Goal: Task Accomplishment & Management: Complete application form

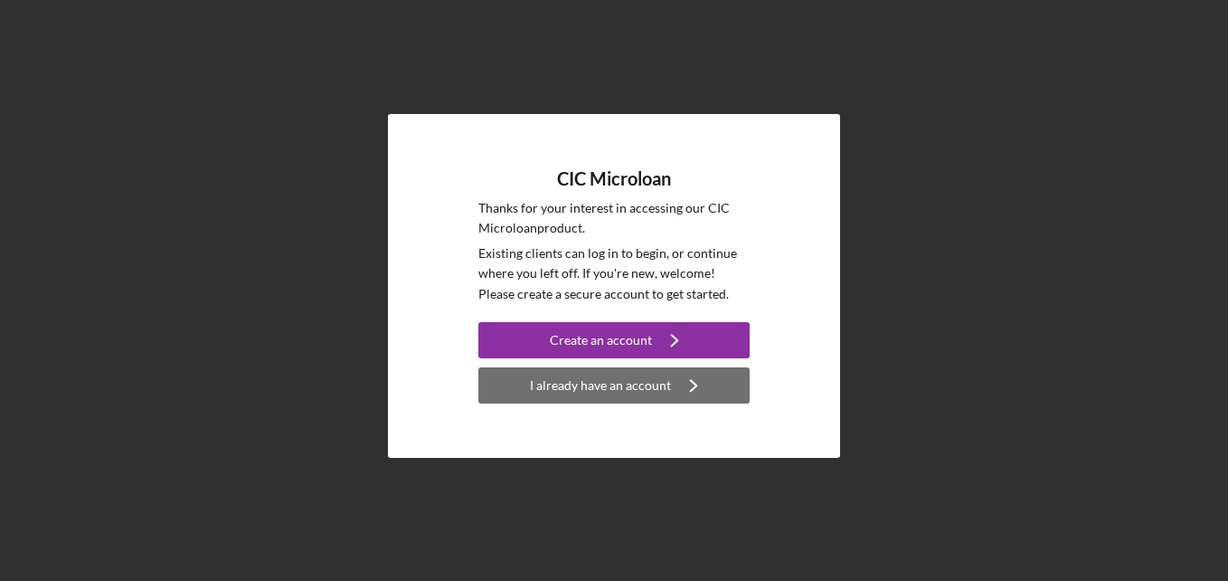
click at [593, 391] on div "I already have an account" at bounding box center [600, 385] width 141 height 36
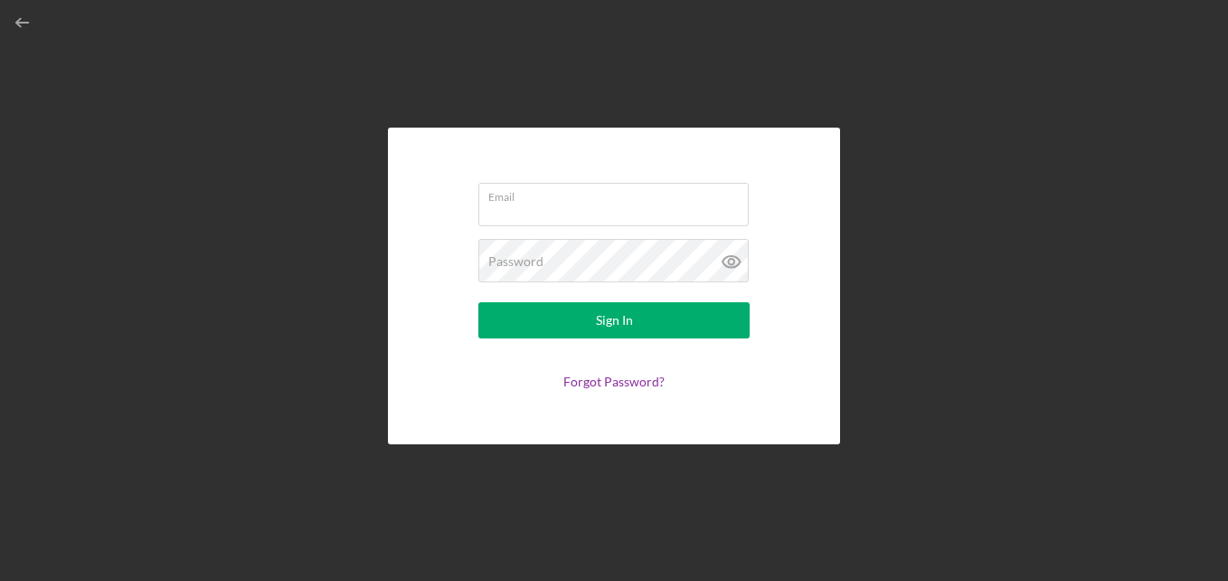
type input "[EMAIL_ADDRESS][DOMAIN_NAME]"
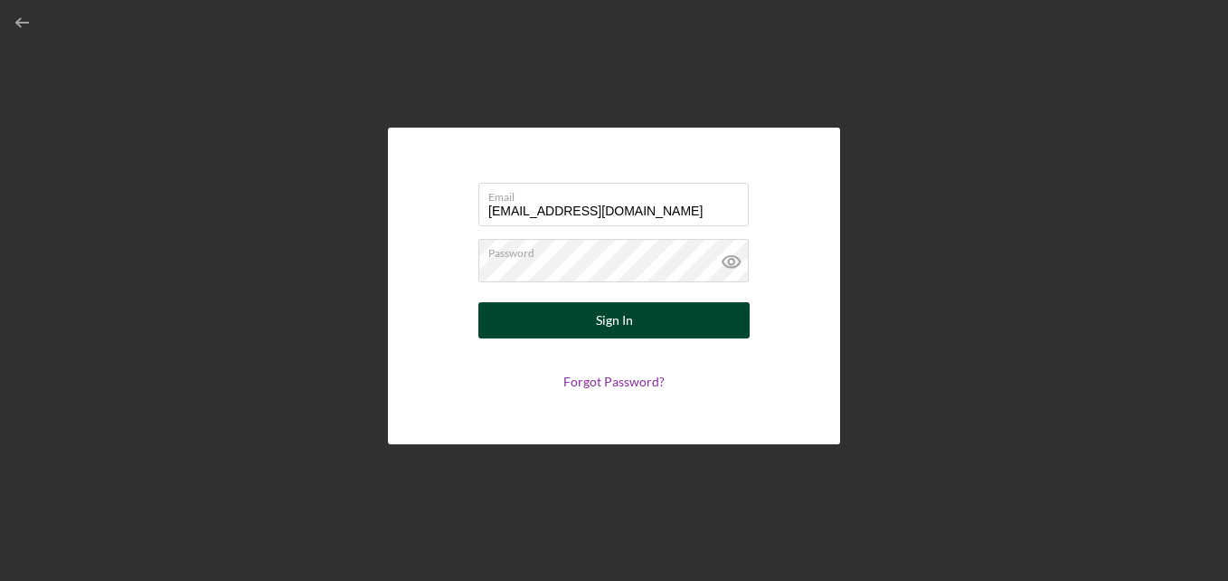
click at [605, 319] on div "Sign In" at bounding box center [614, 320] width 37 height 36
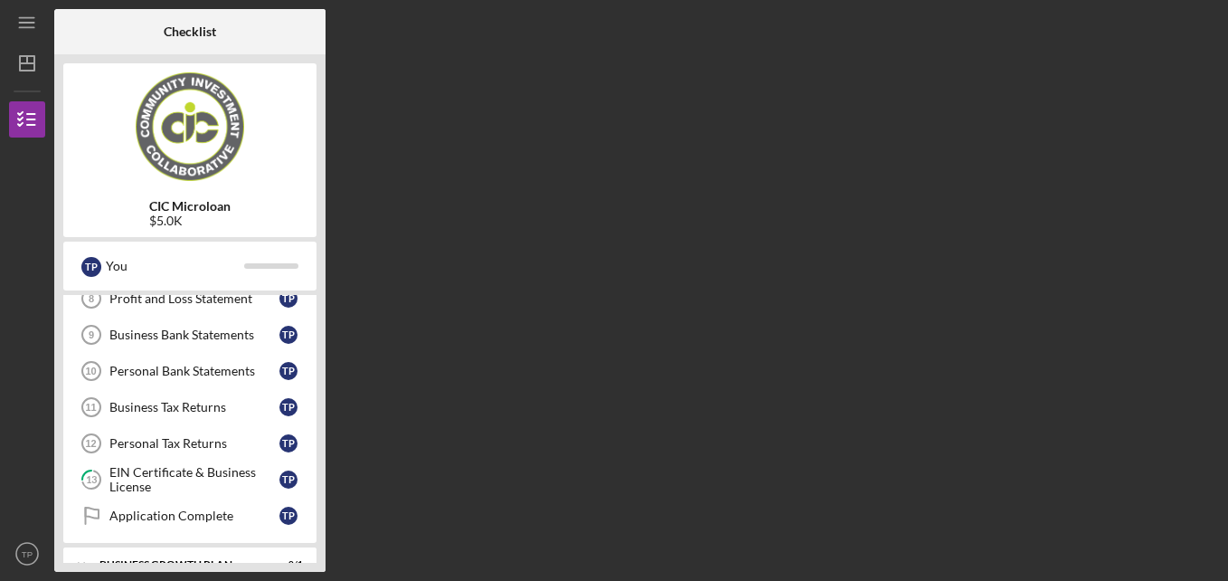
scroll to position [291, 0]
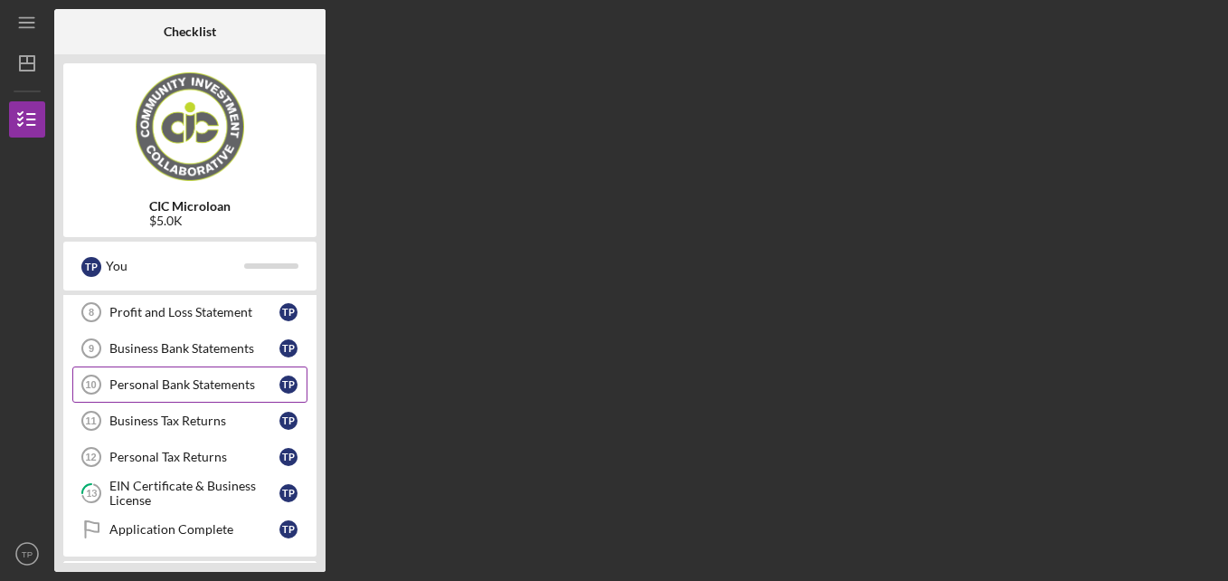
click at [222, 393] on link "Personal Bank Statements 10 Personal Bank Statements T P" at bounding box center [189, 384] width 235 height 36
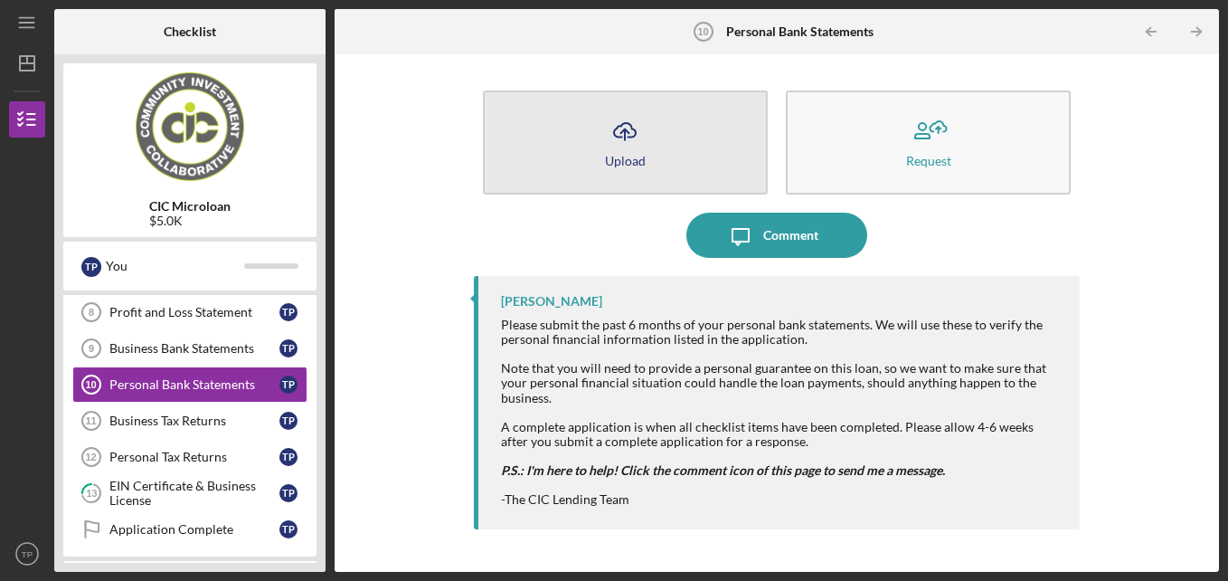
click at [611, 147] on icon "Icon/Upload" at bounding box center [624, 131] width 45 height 45
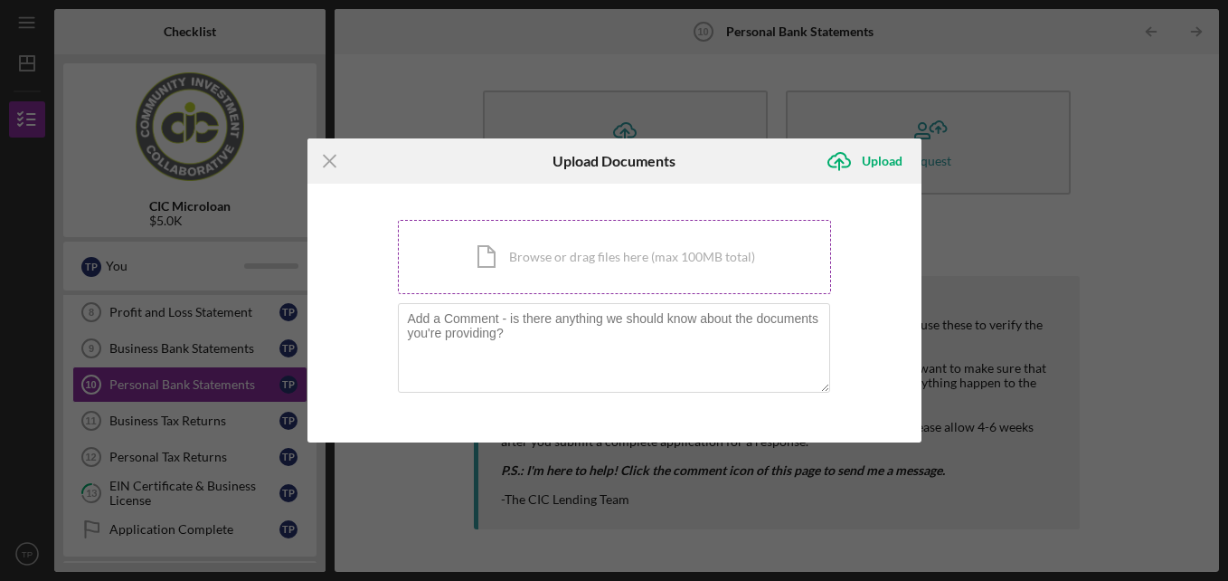
click at [537, 254] on div "Icon/Document Browse or drag files here (max 100MB total) Tap to choose files o…" at bounding box center [614, 257] width 433 height 74
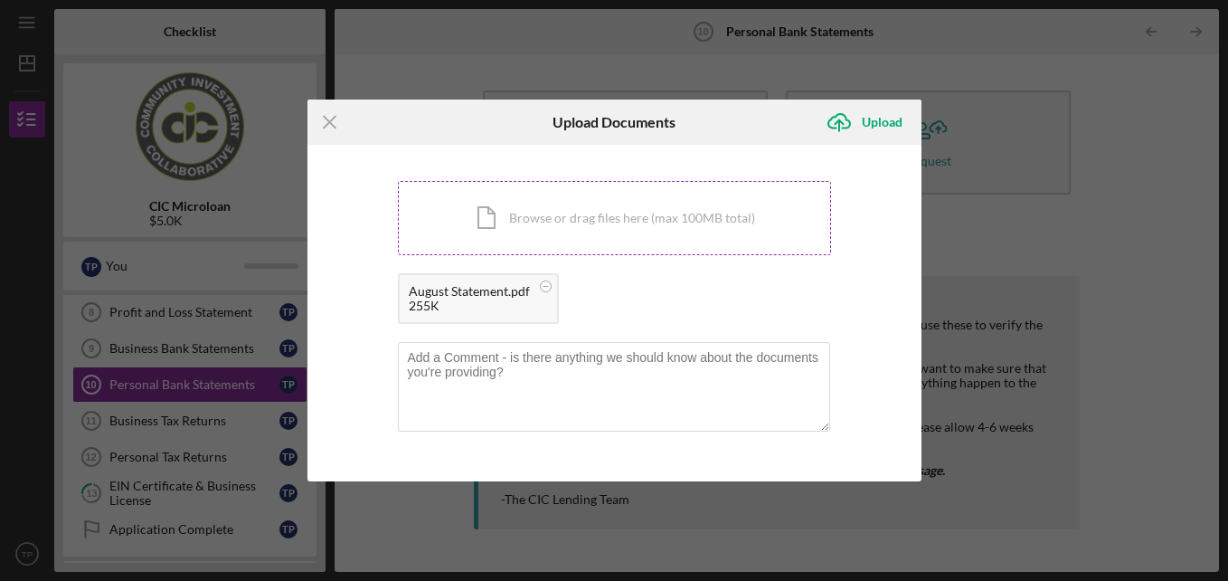
click at [537, 227] on div "Icon/Document Browse or drag files here (max 100MB total) Tap to choose files o…" at bounding box center [614, 218] width 433 height 74
click at [530, 199] on div "Icon/Document Browse or drag files here (max 100MB total) Tap to choose files o…" at bounding box center [614, 218] width 433 height 74
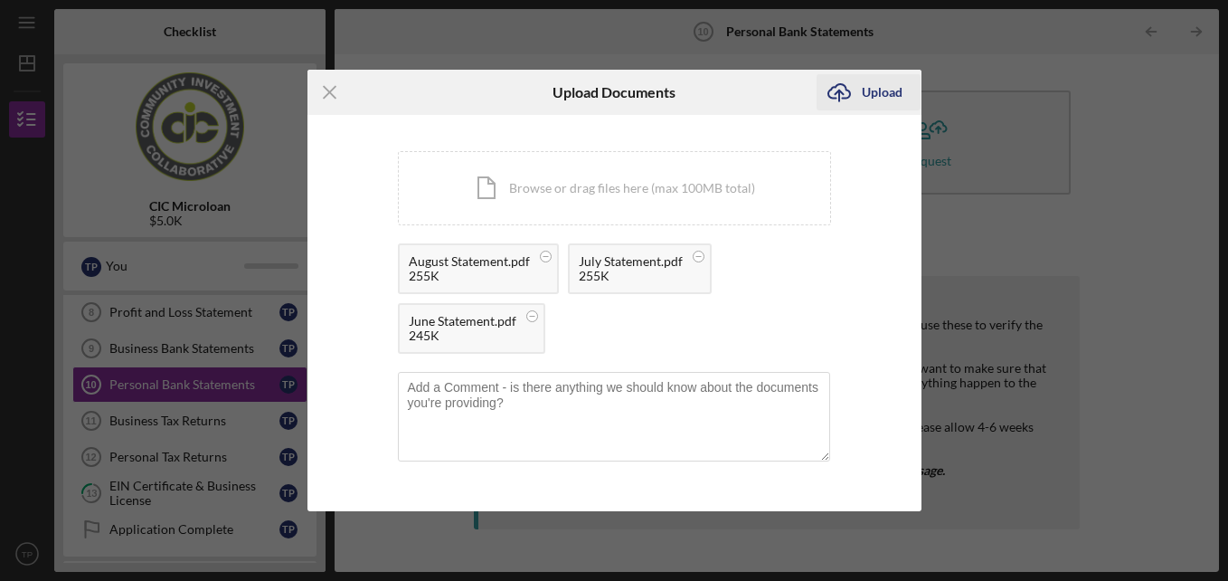
click at [885, 95] on div "Upload" at bounding box center [882, 92] width 41 height 36
